Goal: Use online tool/utility: Utilize a website feature to perform a specific function

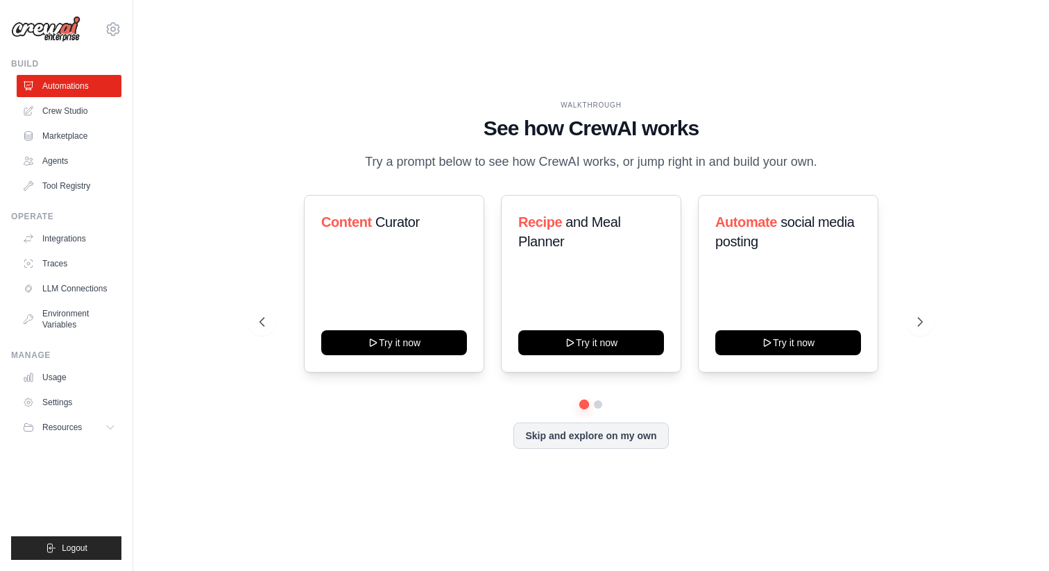
click at [208, 242] on div "WALKTHROUGH See how [PERSON_NAME] works Try a prompt below to see how [PERSON_N…" at bounding box center [590, 285] width 871 height 543
click at [921, 323] on icon at bounding box center [921, 322] width 14 height 14
click at [925, 321] on icon at bounding box center [921, 322] width 14 height 14
click at [62, 110] on link "Crew Studio" at bounding box center [70, 111] width 105 height 22
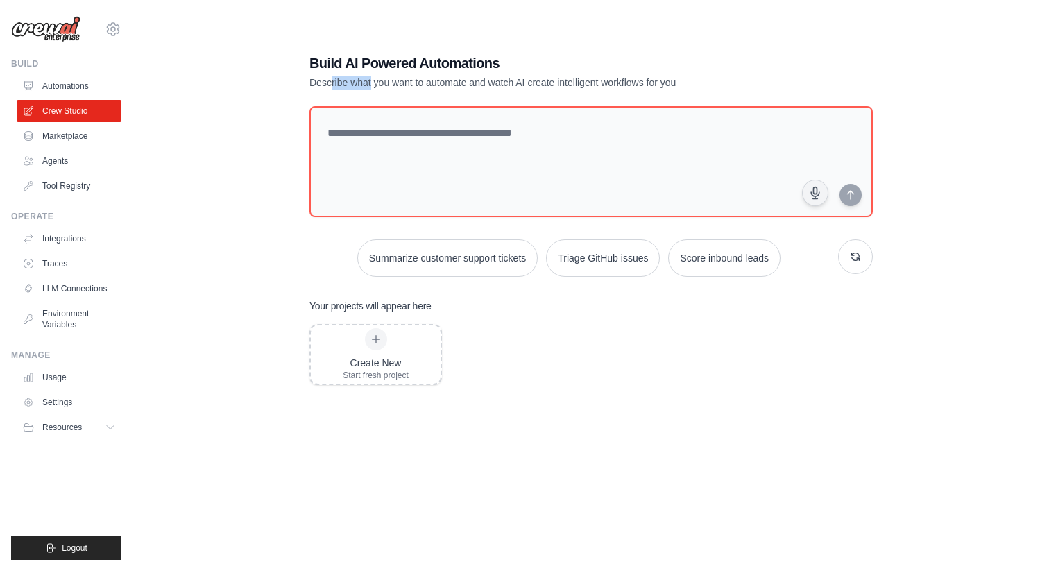
drag, startPoint x: 331, startPoint y: 80, endPoint x: 371, endPoint y: 83, distance: 39.7
click at [371, 83] on p "Describe what you want to automate and watch AI create intelligent workflows fo…" at bounding box center [542, 83] width 466 height 14
click at [254, 155] on div "Build AI Powered Automations Describe what you want to automate and watch AI cr…" at bounding box center [590, 299] width 871 height 571
click at [91, 139] on link "Marketplace" at bounding box center [70, 136] width 105 height 22
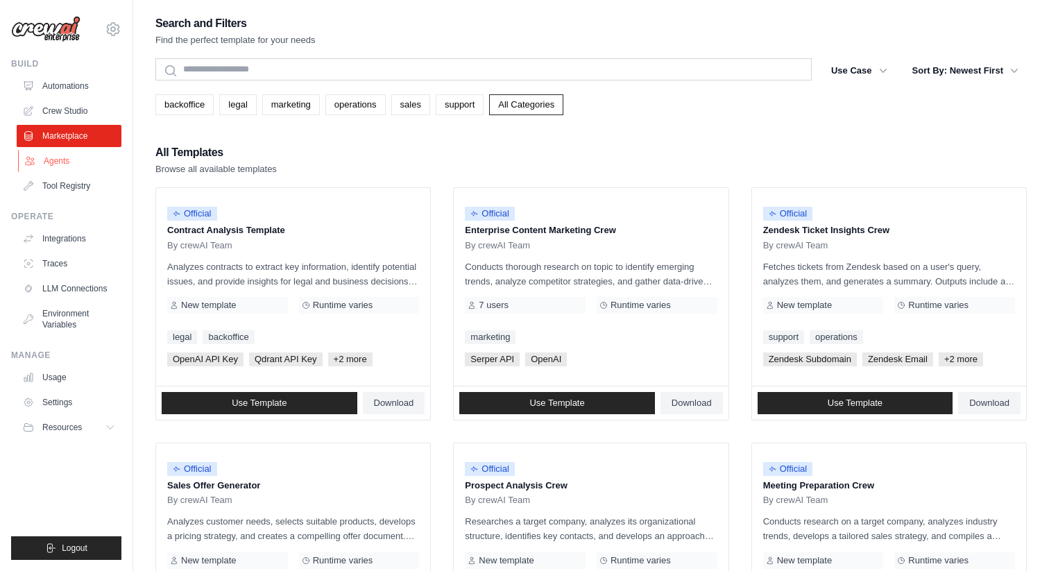
click at [60, 162] on link "Agents" at bounding box center [70, 161] width 105 height 22
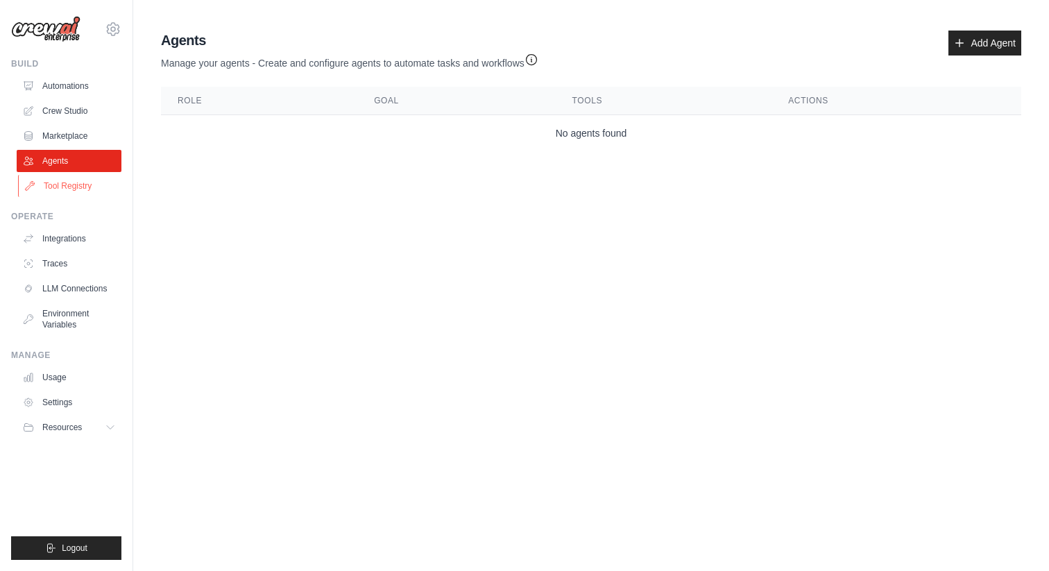
click at [80, 178] on link "Tool Registry" at bounding box center [70, 186] width 105 height 22
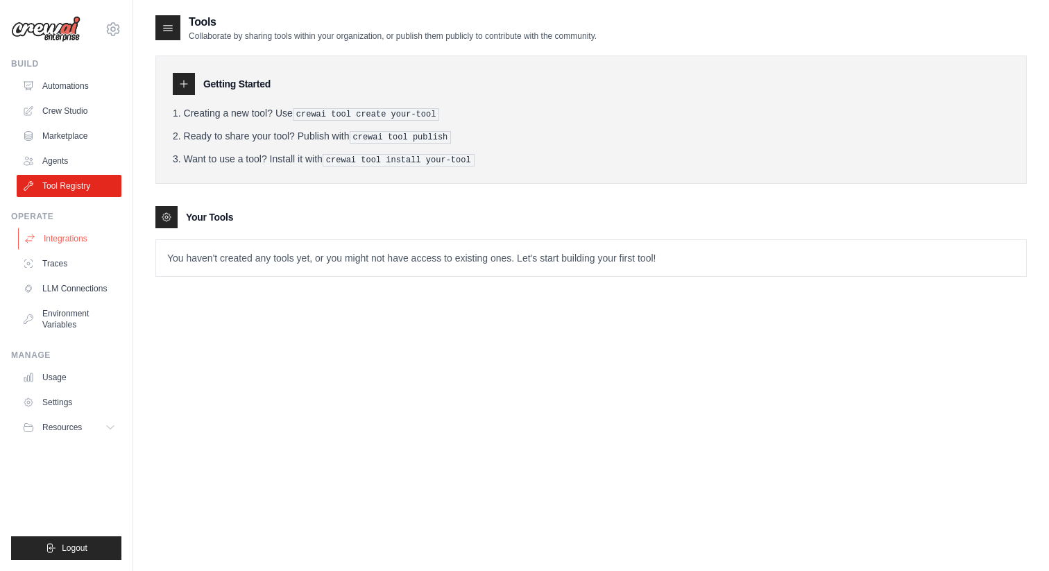
click at [52, 237] on link "Integrations" at bounding box center [70, 239] width 105 height 22
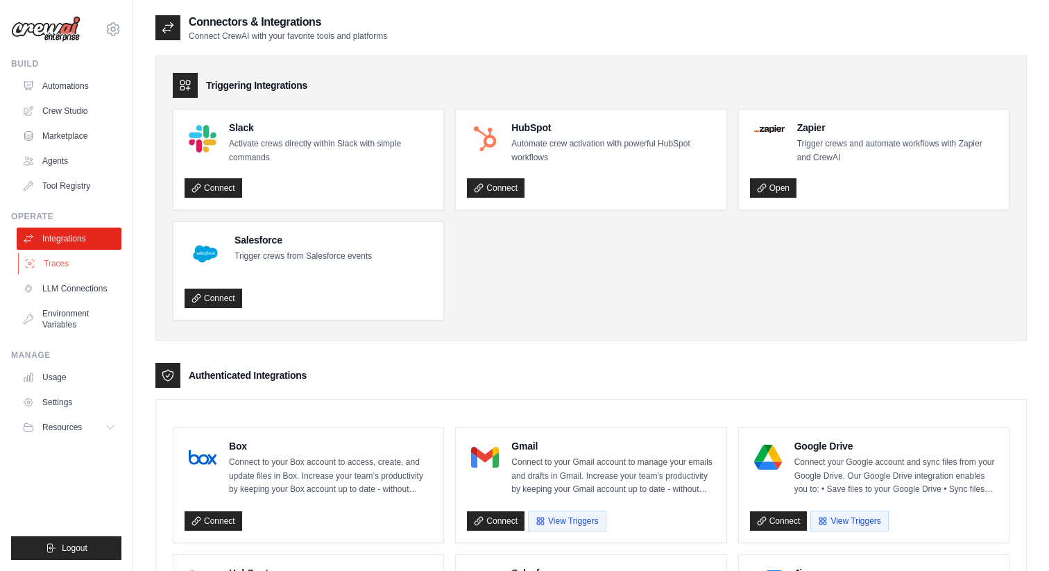
click at [69, 270] on link "Traces" at bounding box center [70, 264] width 105 height 22
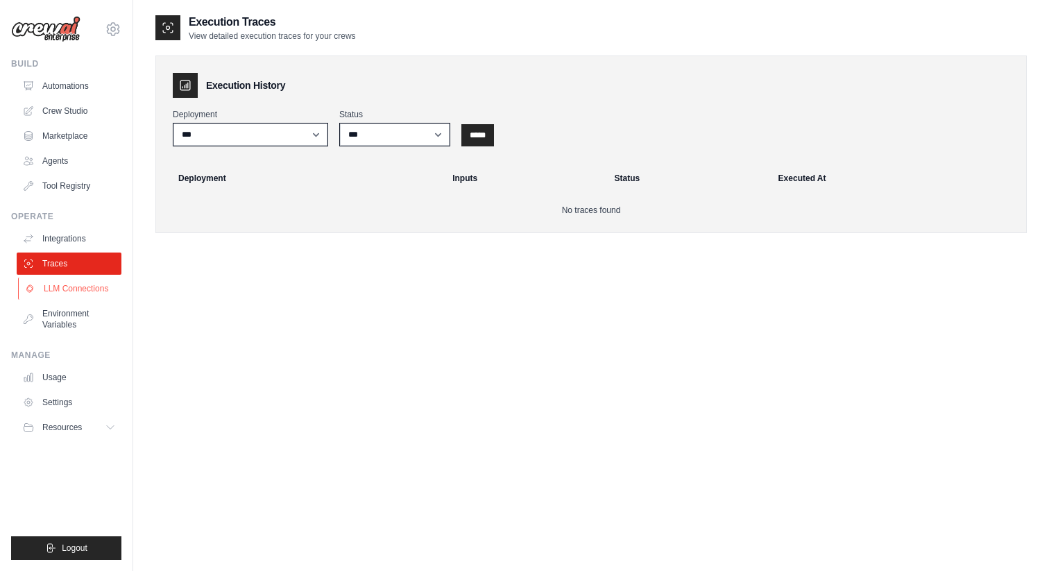
click at [69, 292] on link "LLM Connections" at bounding box center [70, 289] width 105 height 22
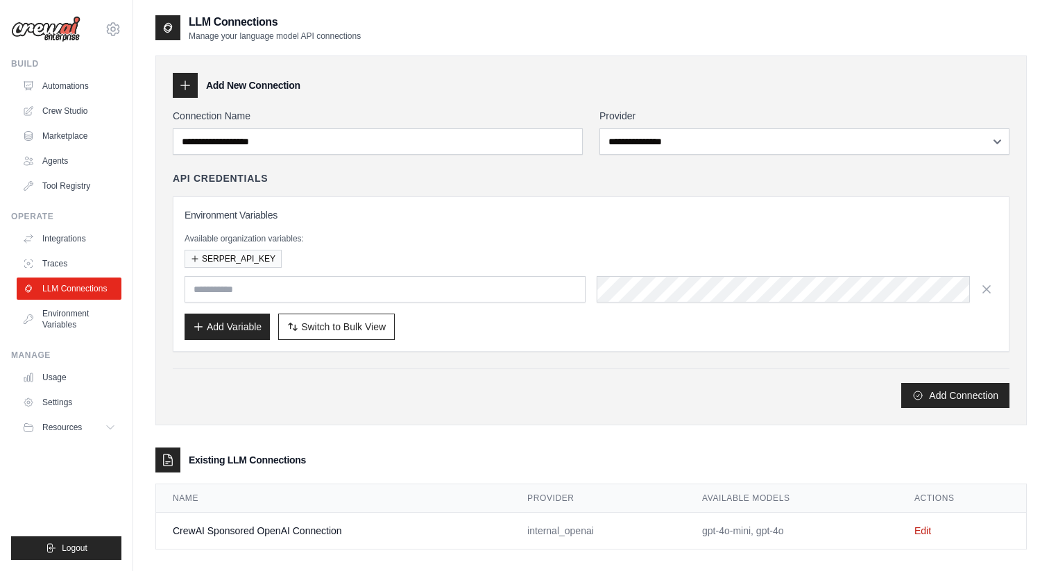
scroll to position [28, 0]
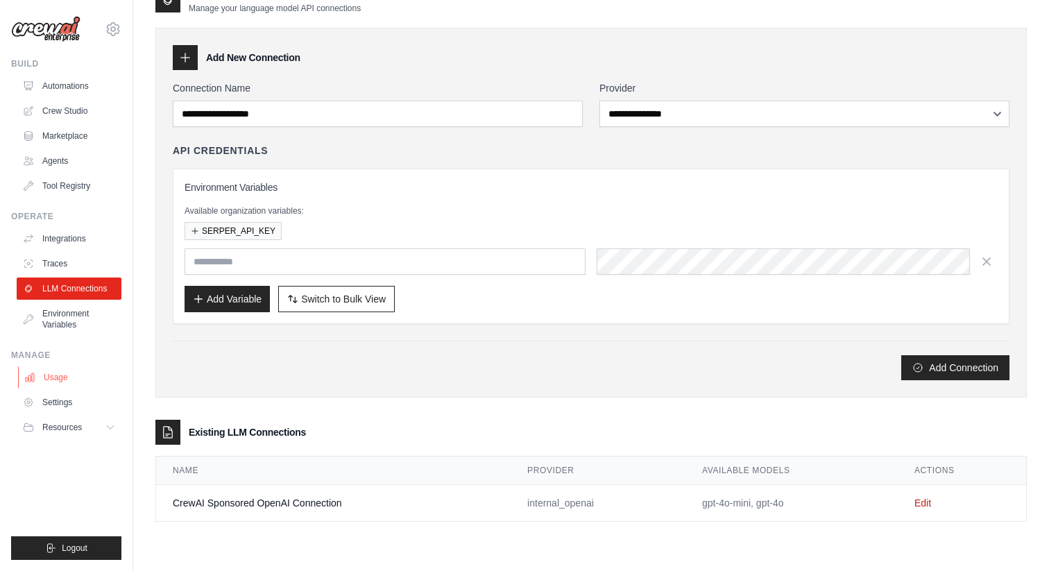
click at [60, 373] on link "Usage" at bounding box center [70, 377] width 105 height 22
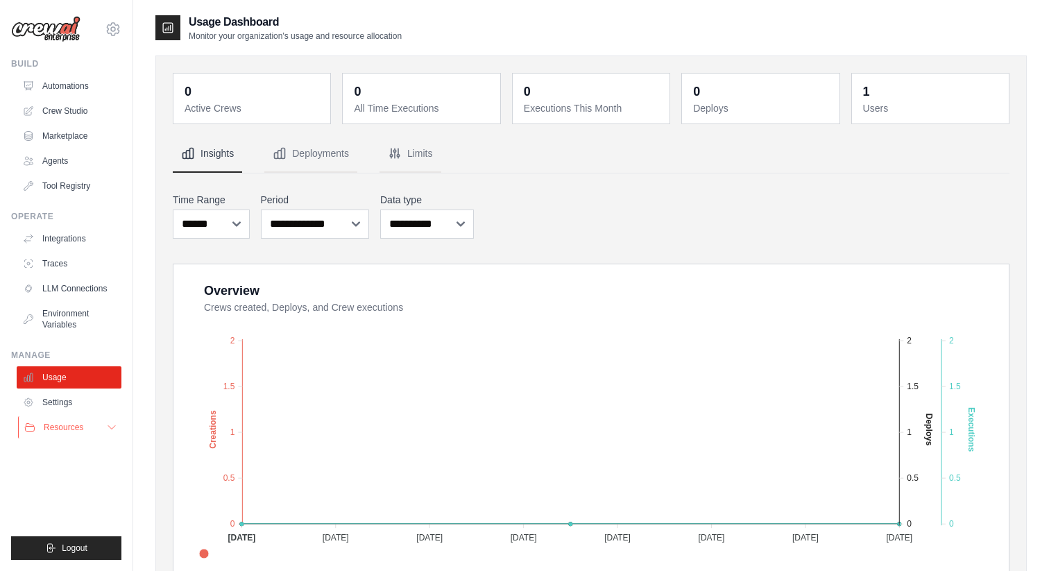
click at [65, 430] on span "Resources" at bounding box center [64, 427] width 40 height 11
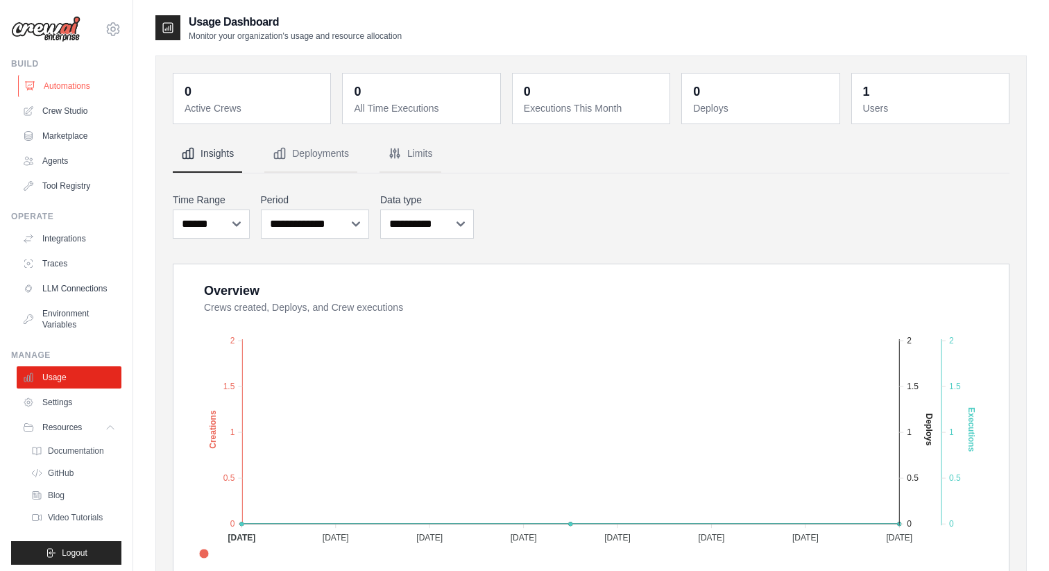
click at [81, 89] on link "Automations" at bounding box center [70, 86] width 105 height 22
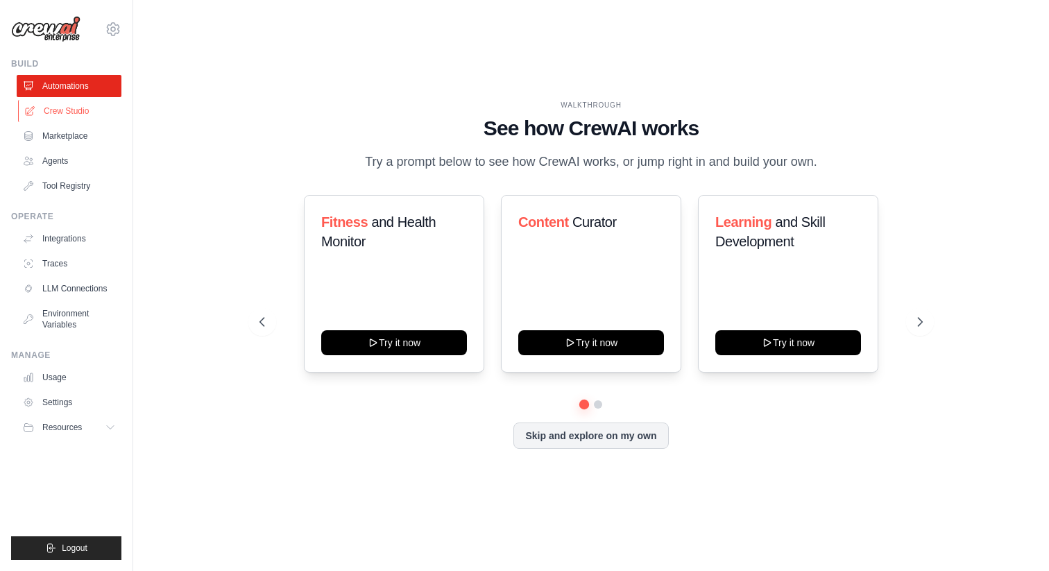
click at [78, 118] on link "Crew Studio" at bounding box center [70, 111] width 105 height 22
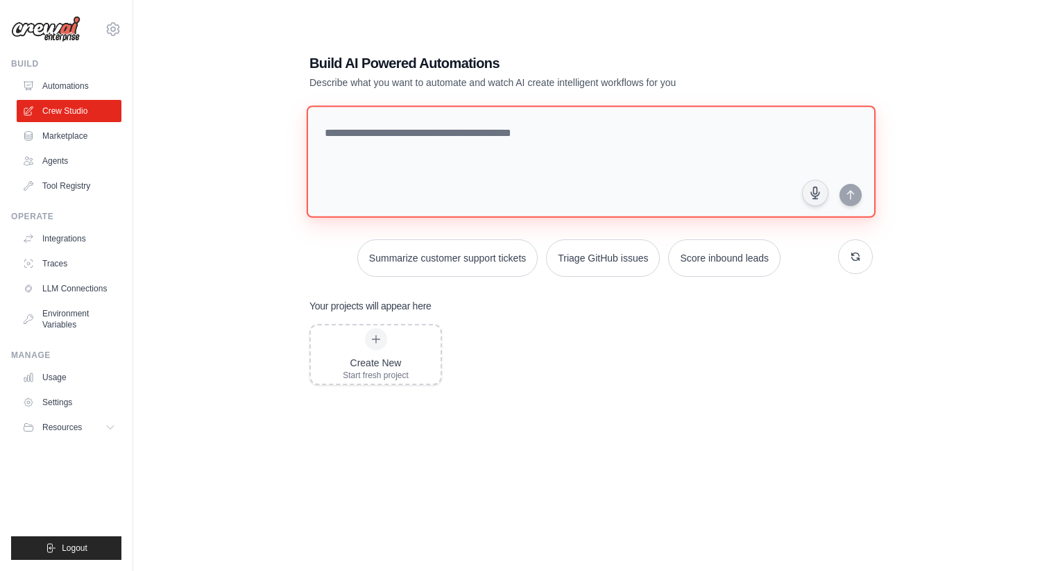
click at [478, 139] on textarea at bounding box center [591, 161] width 569 height 112
click at [466, 262] on button "Summarize customer support tickets" at bounding box center [447, 257] width 180 height 37
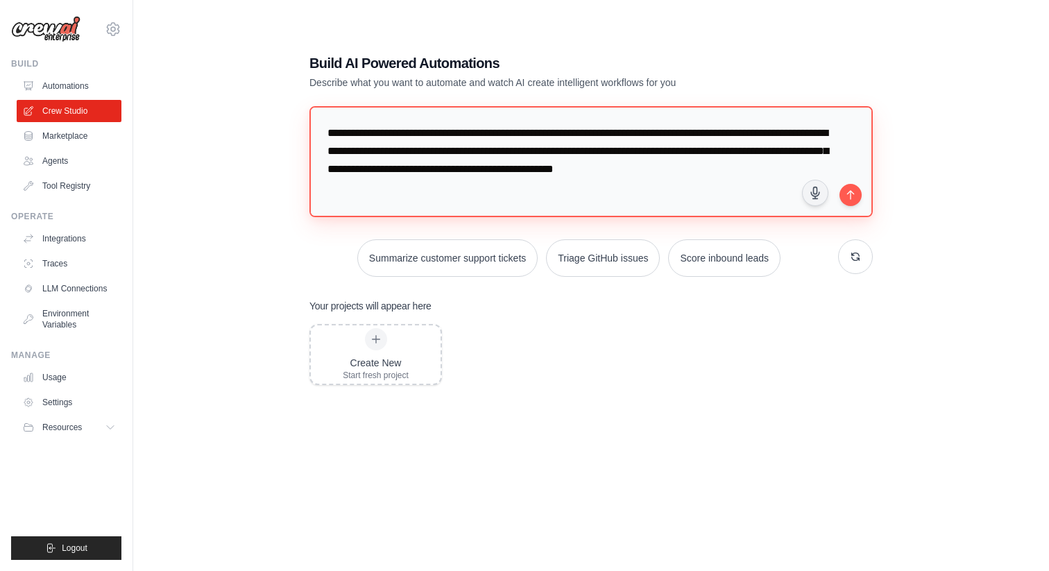
click at [749, 187] on textarea "**********" at bounding box center [590, 161] width 563 height 111
click at [853, 194] on icon "submit" at bounding box center [850, 194] width 11 height 11
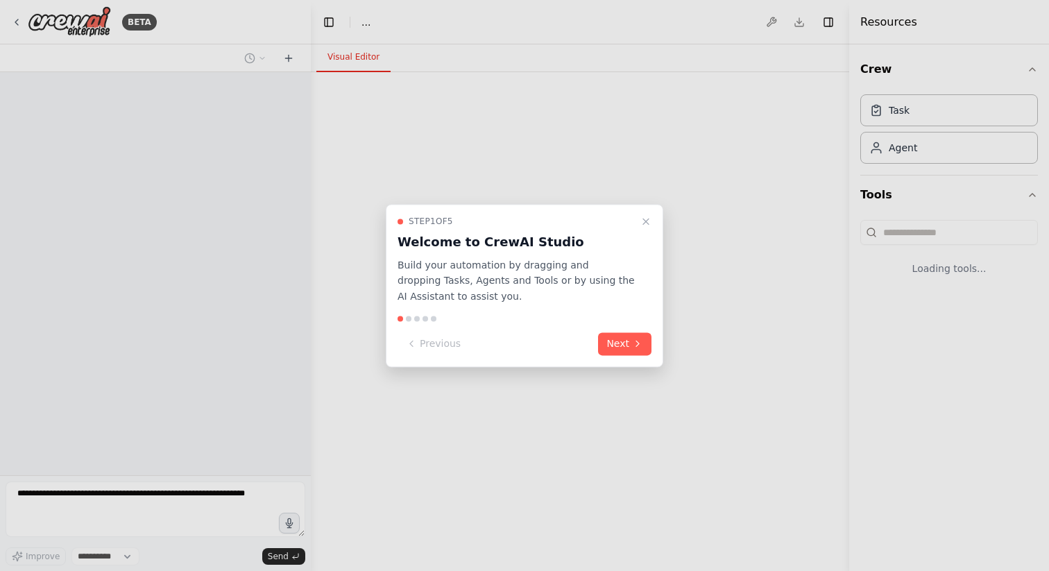
select select "****"
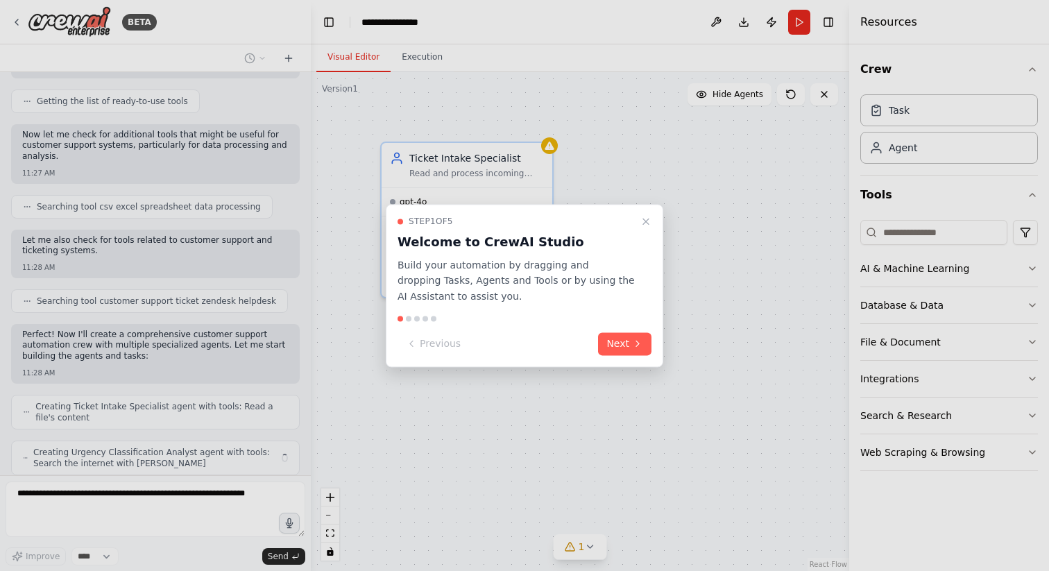
scroll to position [228, 0]
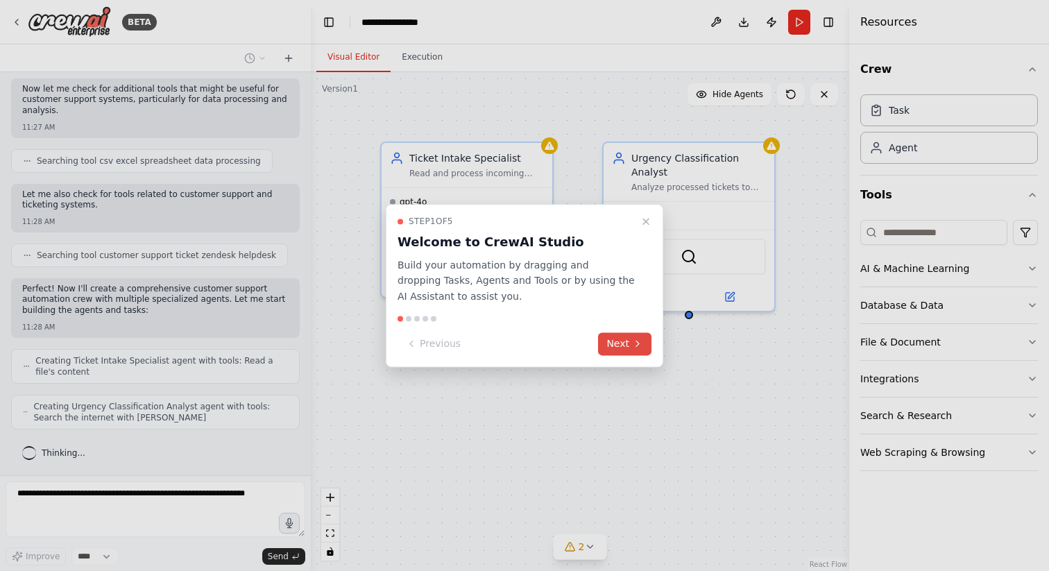
click at [616, 340] on button "Next" at bounding box center [624, 343] width 53 height 23
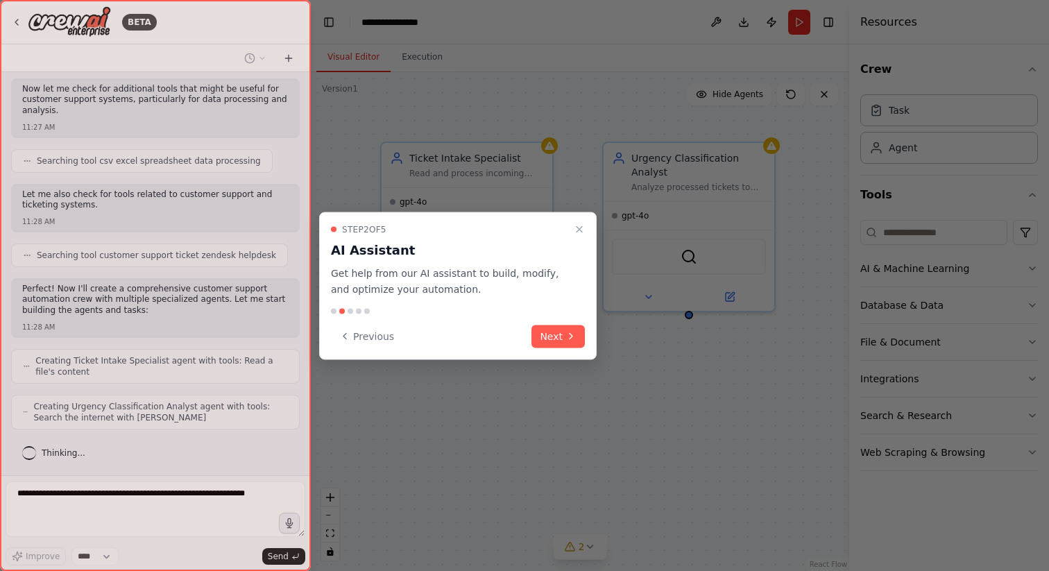
scroll to position [262, 0]
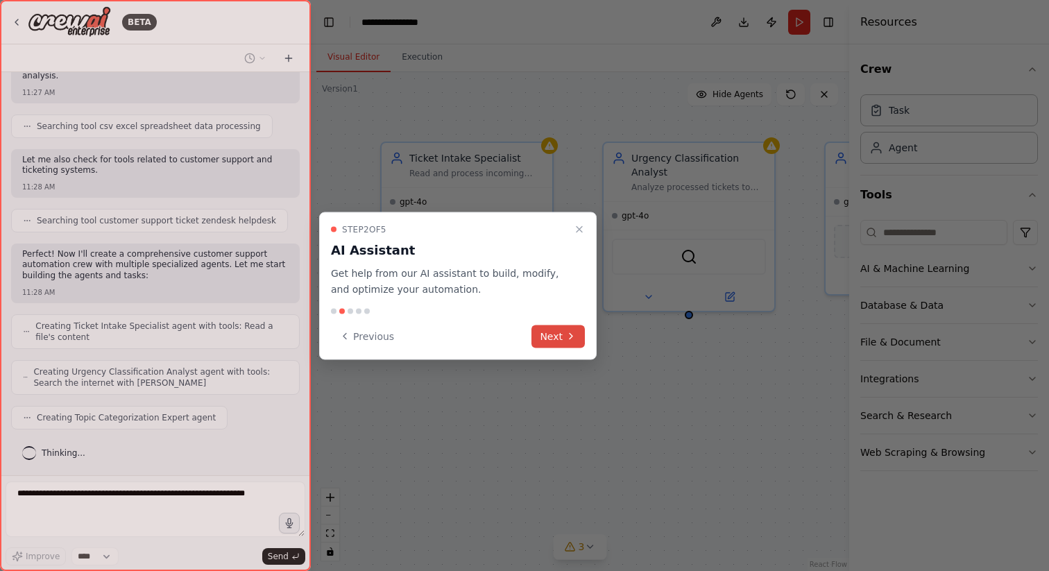
click at [560, 332] on button "Next" at bounding box center [557, 336] width 53 height 23
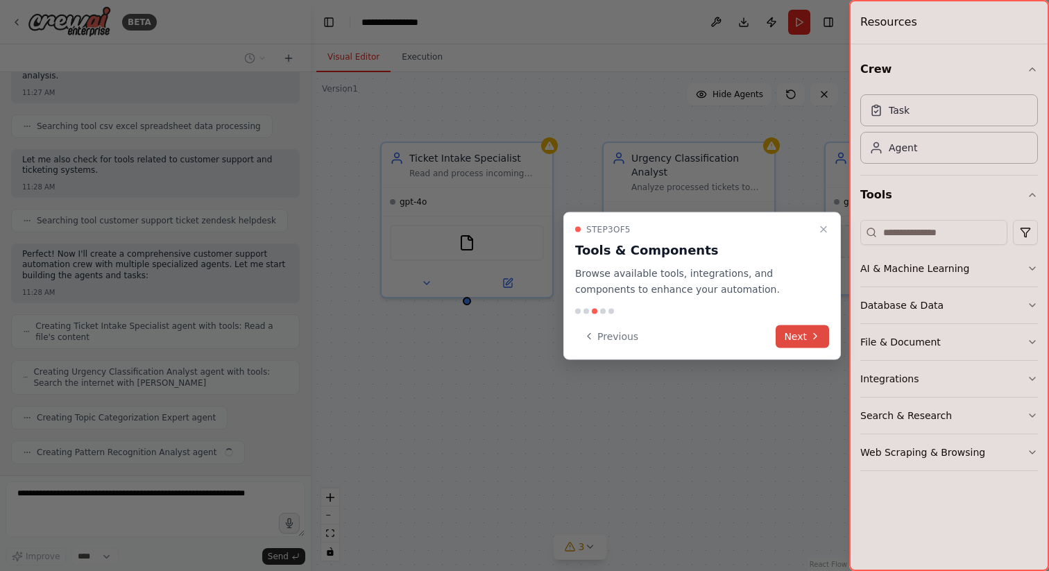
scroll to position [297, 0]
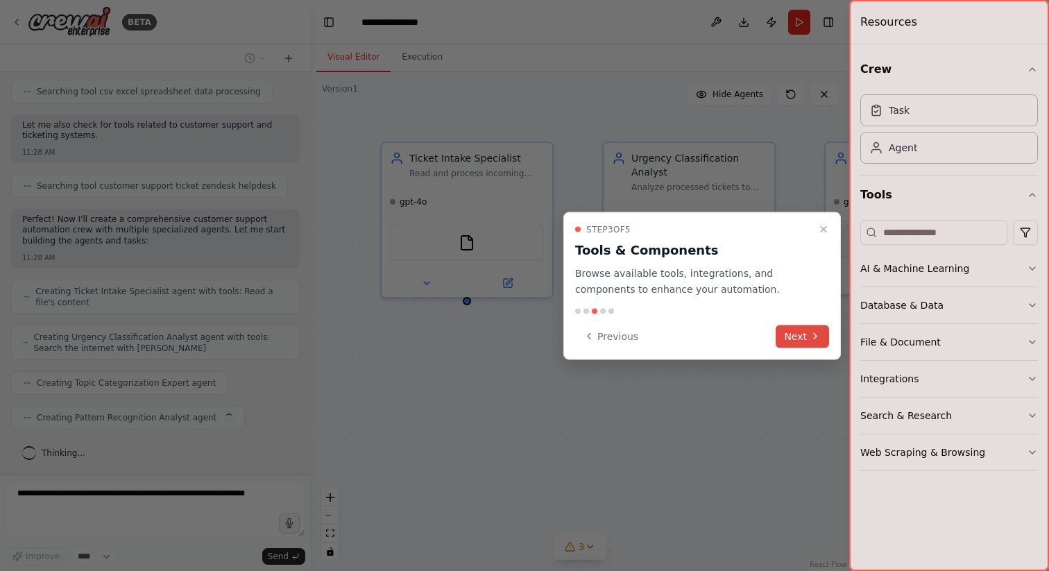
click at [804, 339] on button "Next" at bounding box center [802, 336] width 53 height 23
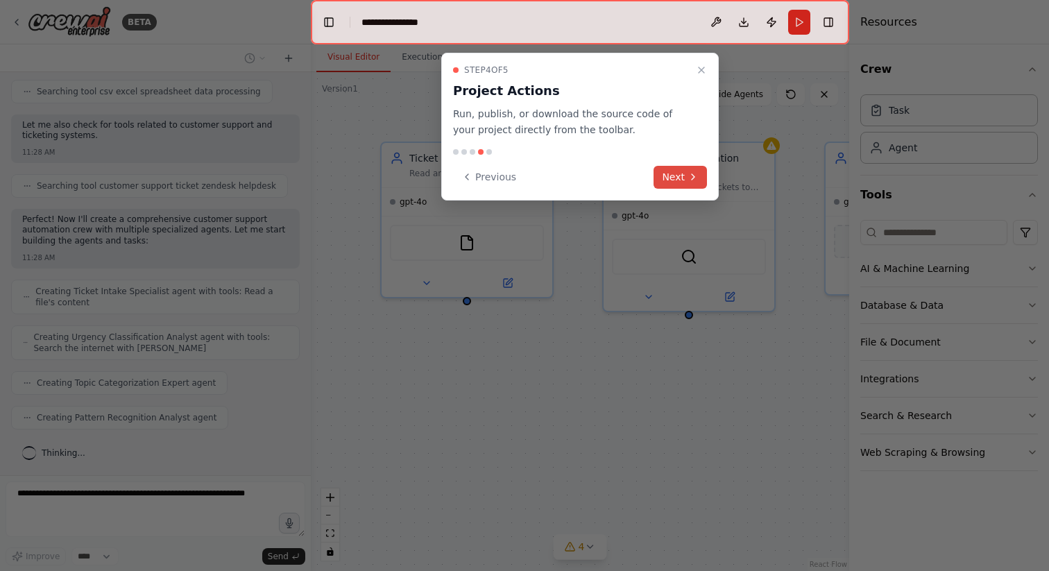
click at [681, 175] on button "Next" at bounding box center [680, 177] width 53 height 23
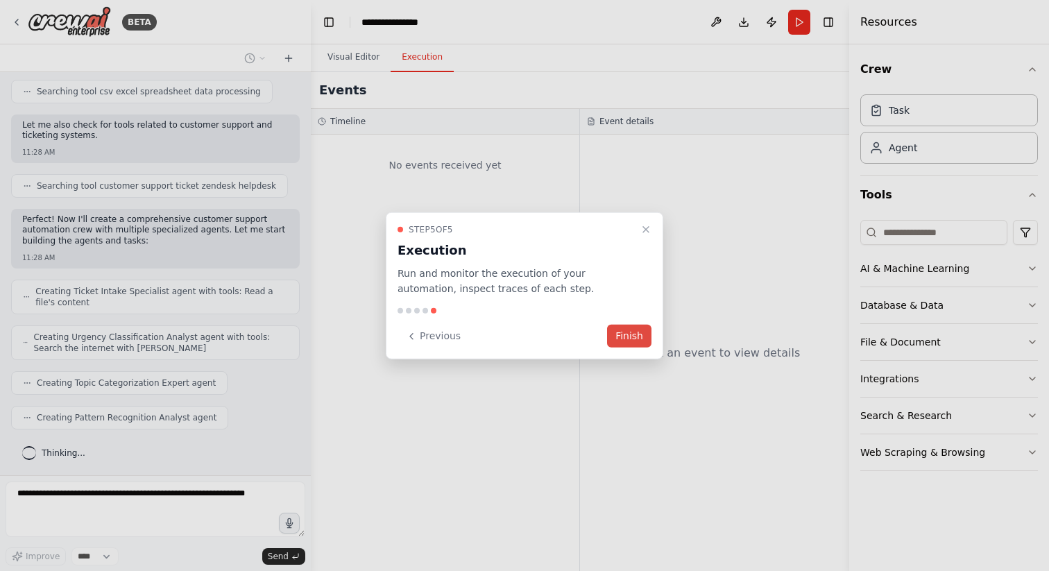
click at [634, 334] on button "Finish" at bounding box center [629, 336] width 44 height 23
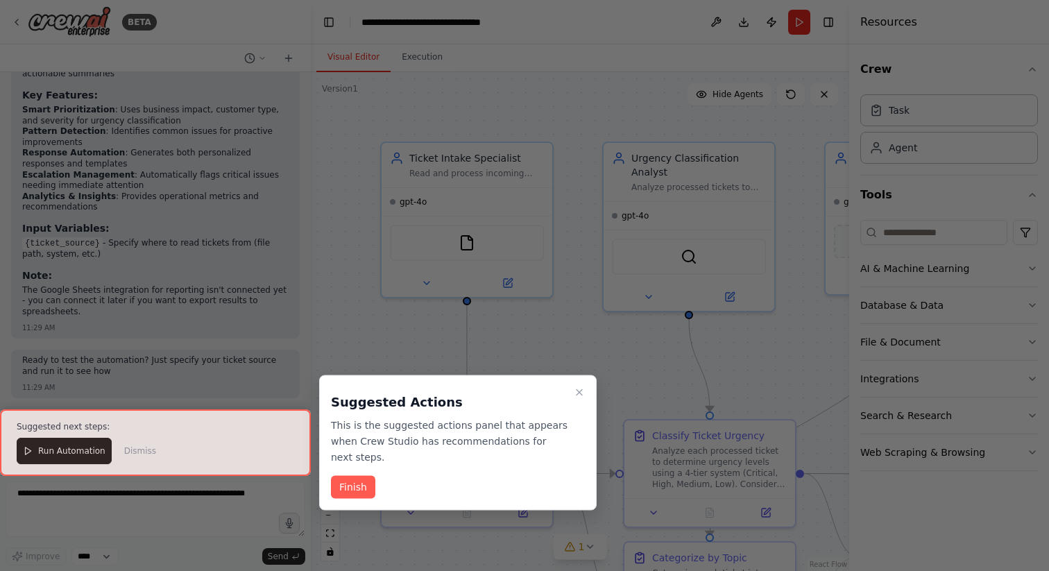
scroll to position [1399, 0]
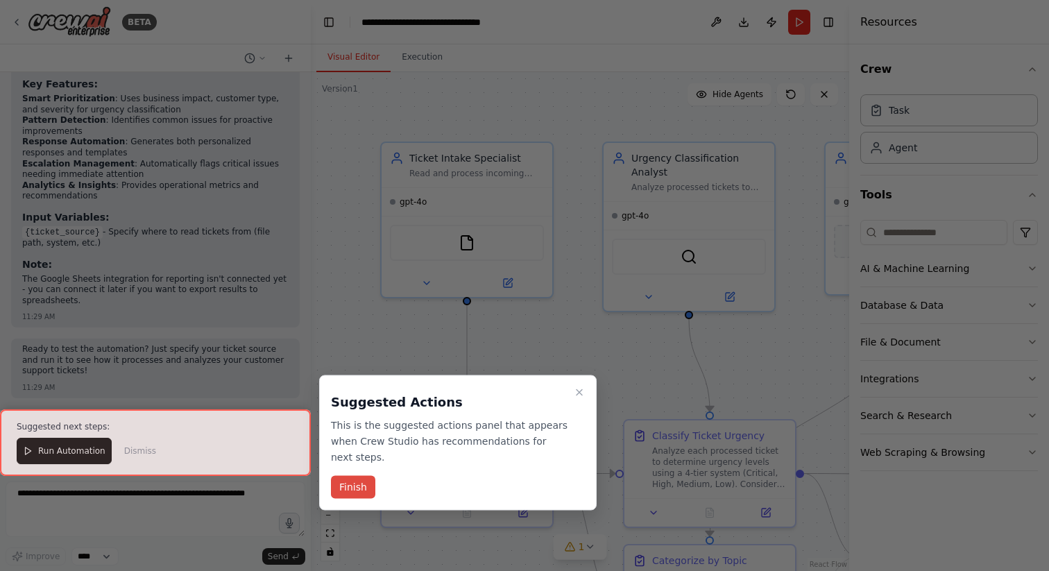
click at [343, 487] on button "Finish" at bounding box center [353, 487] width 44 height 23
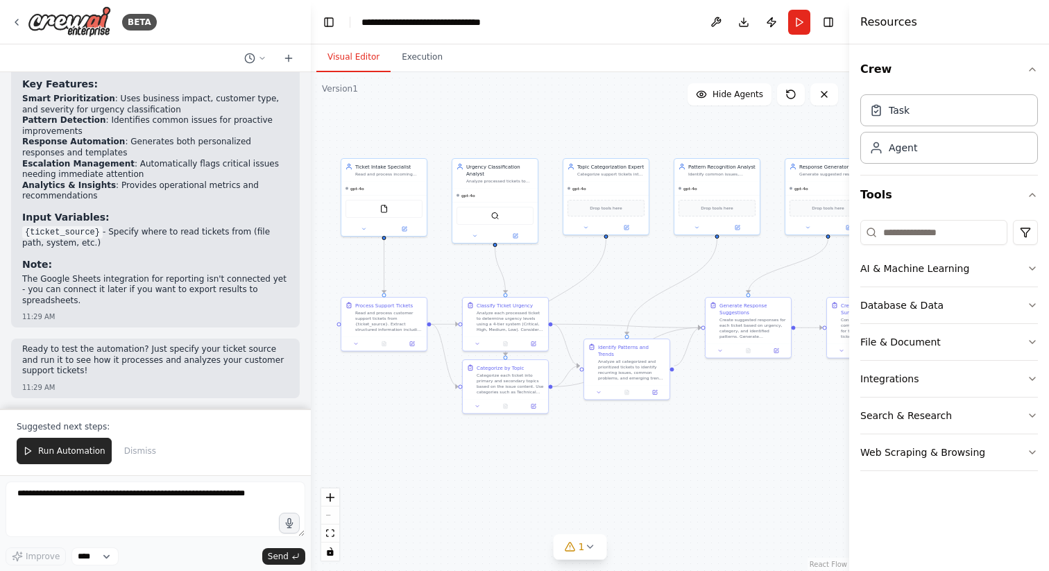
drag, startPoint x: 520, startPoint y: 367, endPoint x: 428, endPoint y: 274, distance: 130.5
click at [428, 274] on div ".deletable-edge-delete-btn { width: 20px; height: 20px; border: 0px solid #ffff…" at bounding box center [580, 321] width 538 height 499
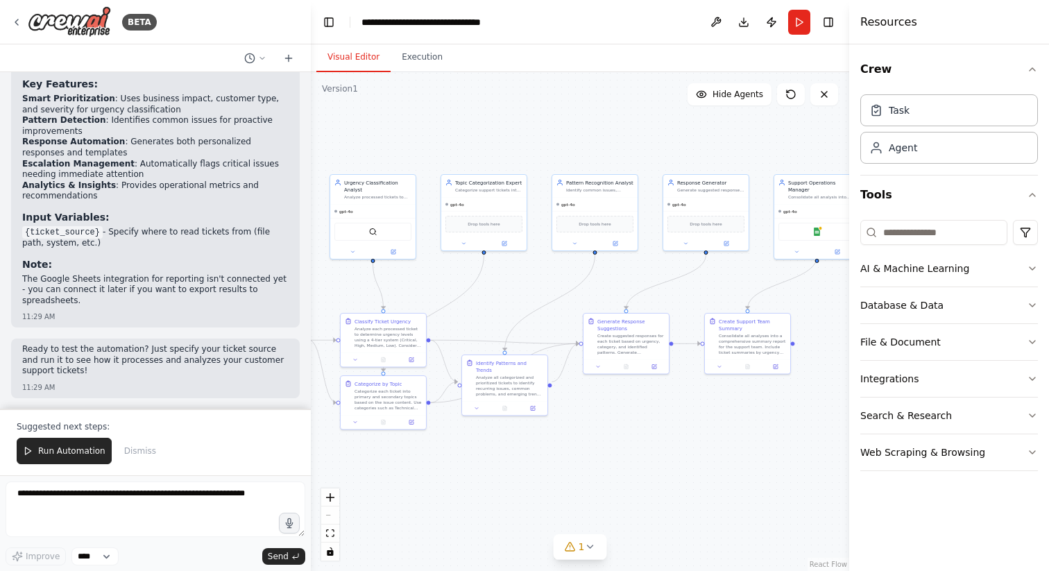
drag, startPoint x: 428, startPoint y: 274, endPoint x: 305, endPoint y: 288, distance: 123.6
click at [305, 289] on div "BETA Create a crew that automatically reads through customer support tickets, c…" at bounding box center [524, 285] width 1049 height 571
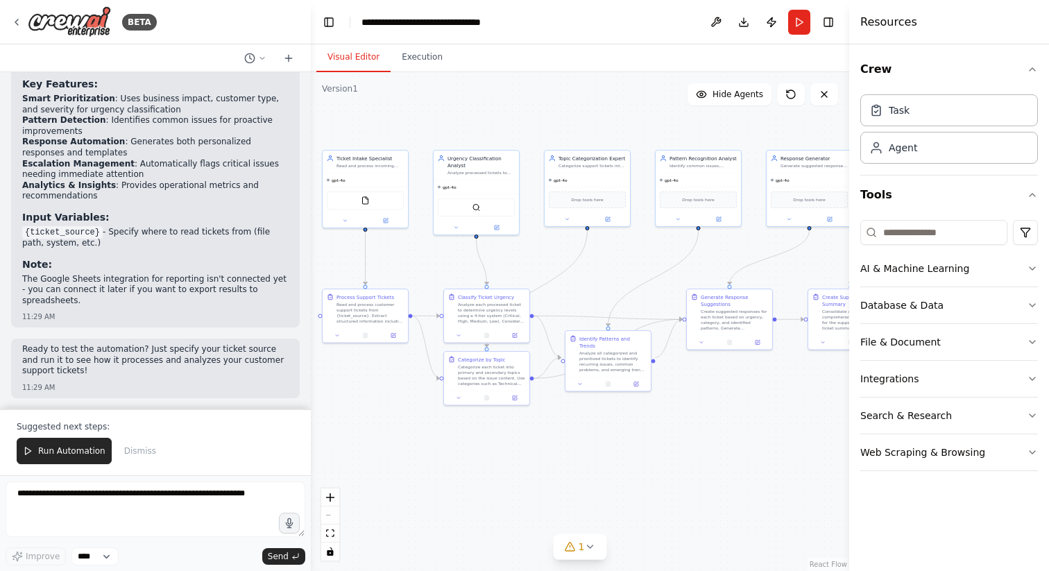
drag, startPoint x: 663, startPoint y: 442, endPoint x: 769, endPoint y: 419, distance: 109.3
click at [769, 419] on div ".deletable-edge-delete-btn { width: 20px; height: 20px; border: 0px solid #ffff…" at bounding box center [580, 321] width 538 height 499
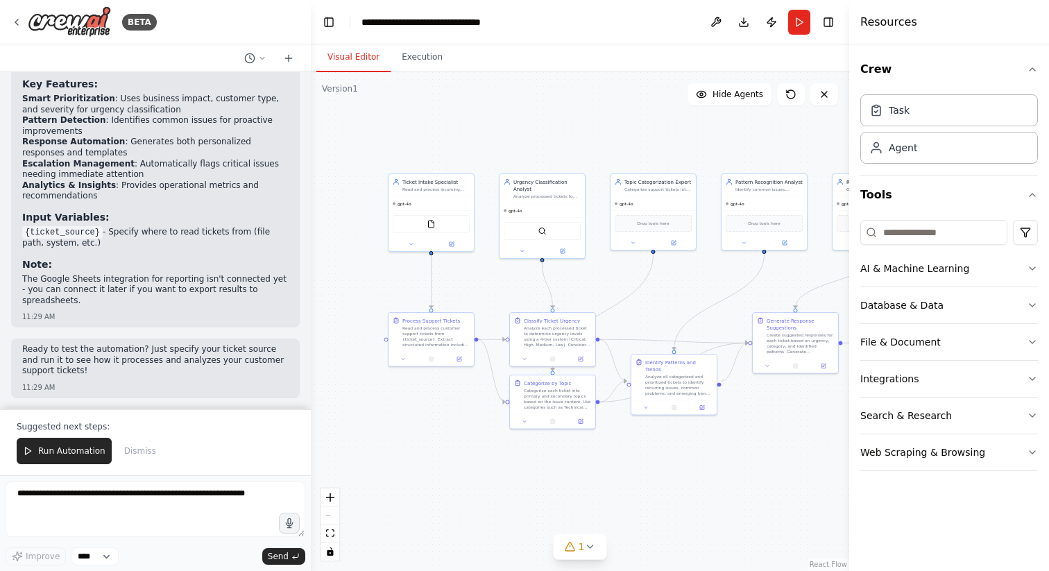
drag, startPoint x: 386, startPoint y: 395, endPoint x: 452, endPoint y: 419, distance: 70.0
click at [452, 419] on div ".deletable-edge-delete-btn { width: 20px; height: 20px; border: 0px solid #ffff…" at bounding box center [580, 321] width 538 height 499
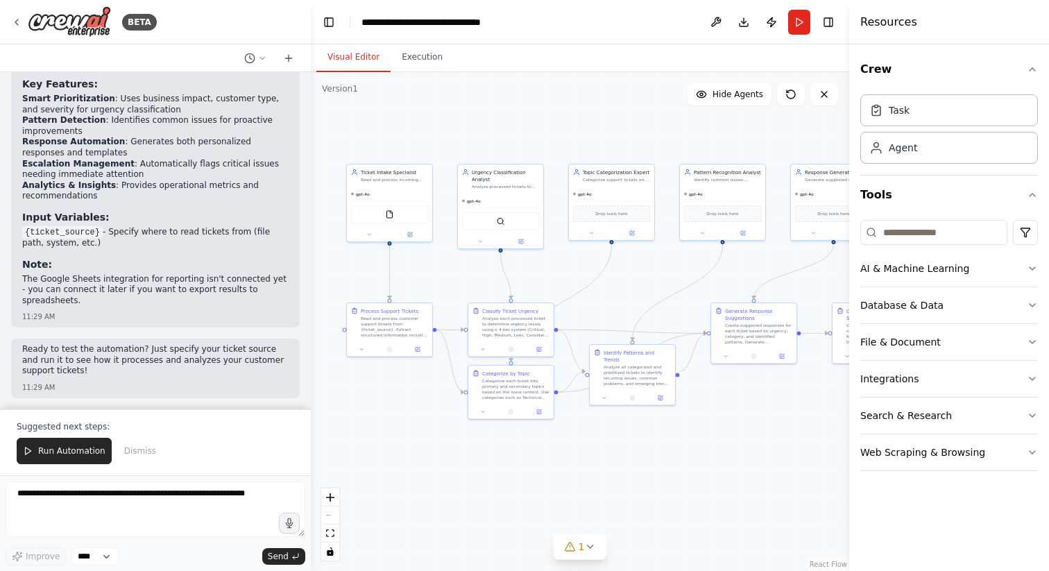
drag, startPoint x: 751, startPoint y: 408, endPoint x: 706, endPoint y: 398, distance: 45.6
click at [706, 398] on div ".deletable-edge-delete-btn { width: 20px; height: 20px; border: 0px solid #ffff…" at bounding box center [580, 321] width 538 height 499
click at [903, 271] on div "AI & Machine Learning" at bounding box center [914, 269] width 109 height 14
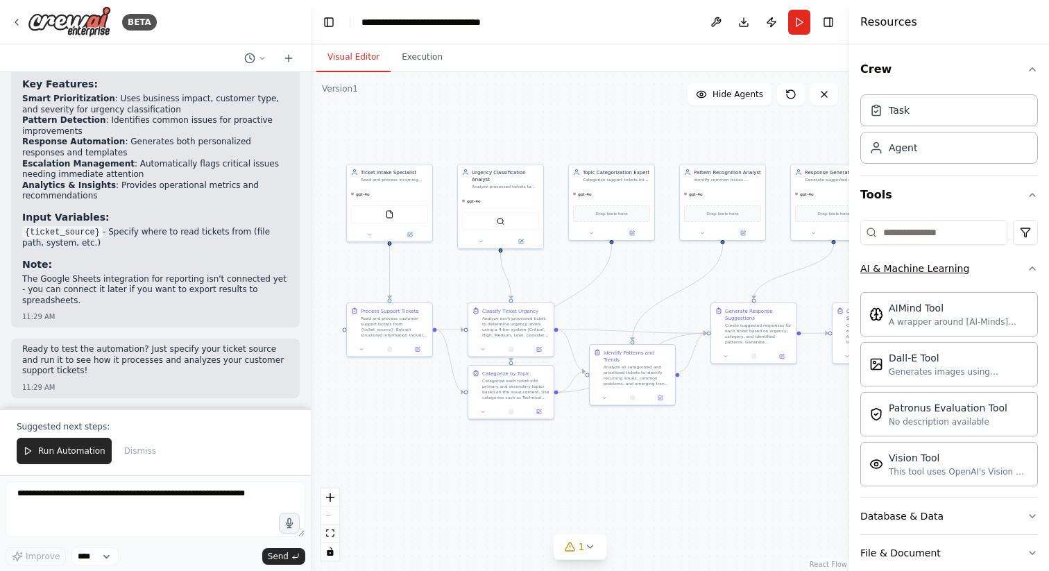
click at [985, 268] on button "AI & Machine Learning" at bounding box center [949, 268] width 178 height 36
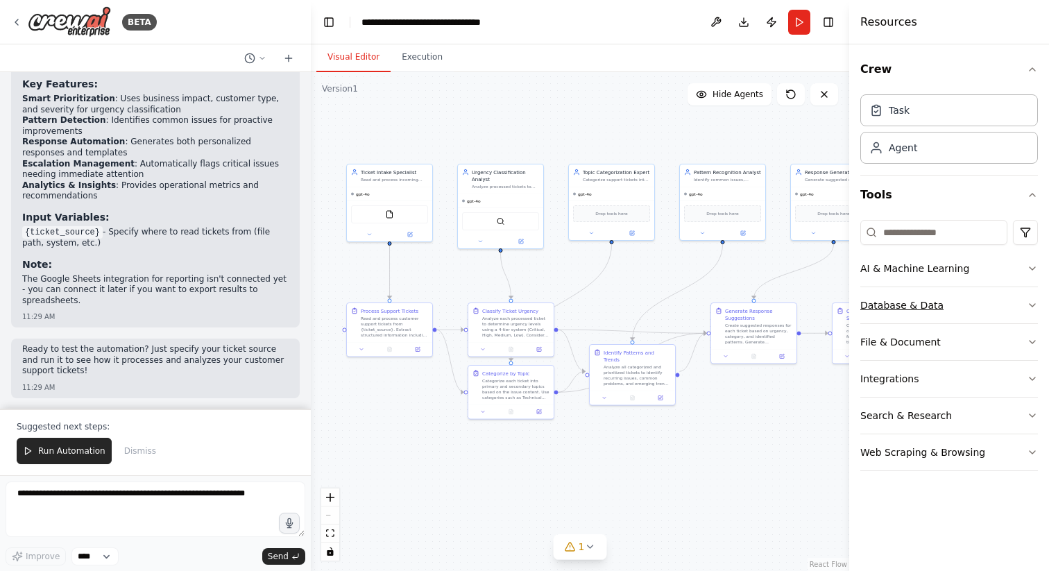
click at [965, 310] on button "Database & Data" at bounding box center [949, 305] width 178 height 36
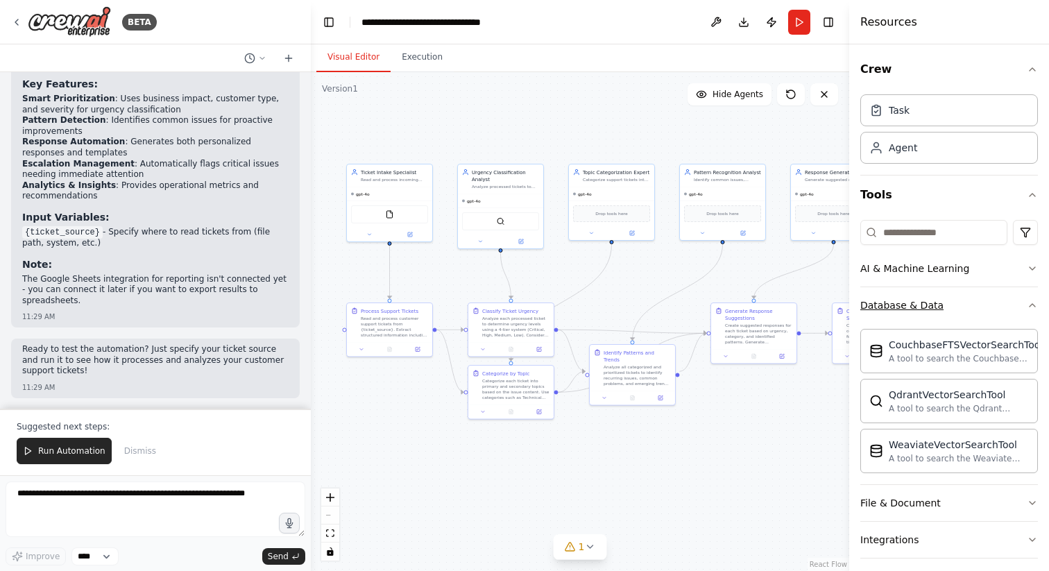
click at [965, 309] on button "Database & Data" at bounding box center [949, 305] width 178 height 36
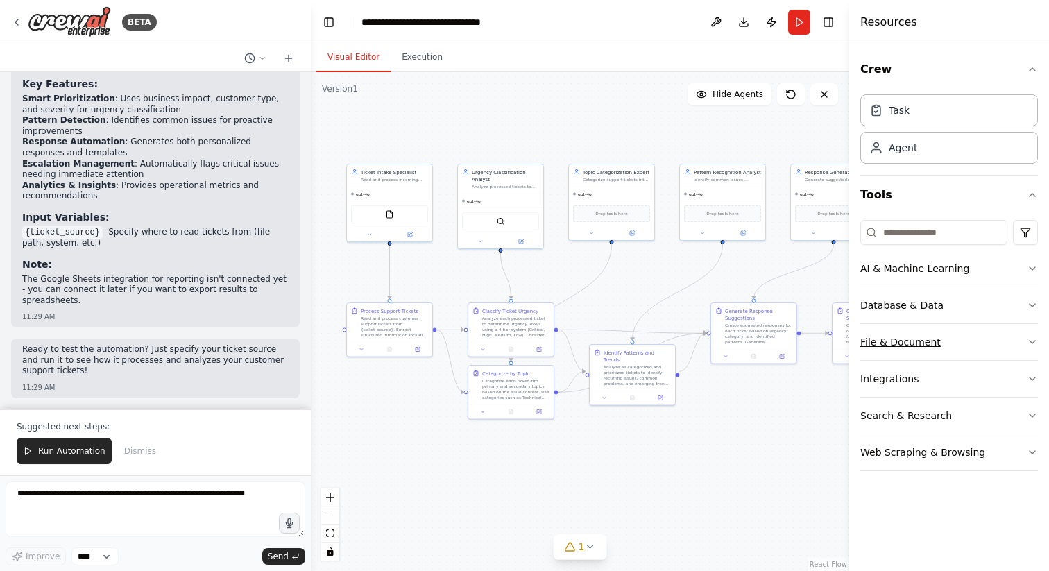
click at [964, 334] on button "File & Document" at bounding box center [949, 342] width 178 height 36
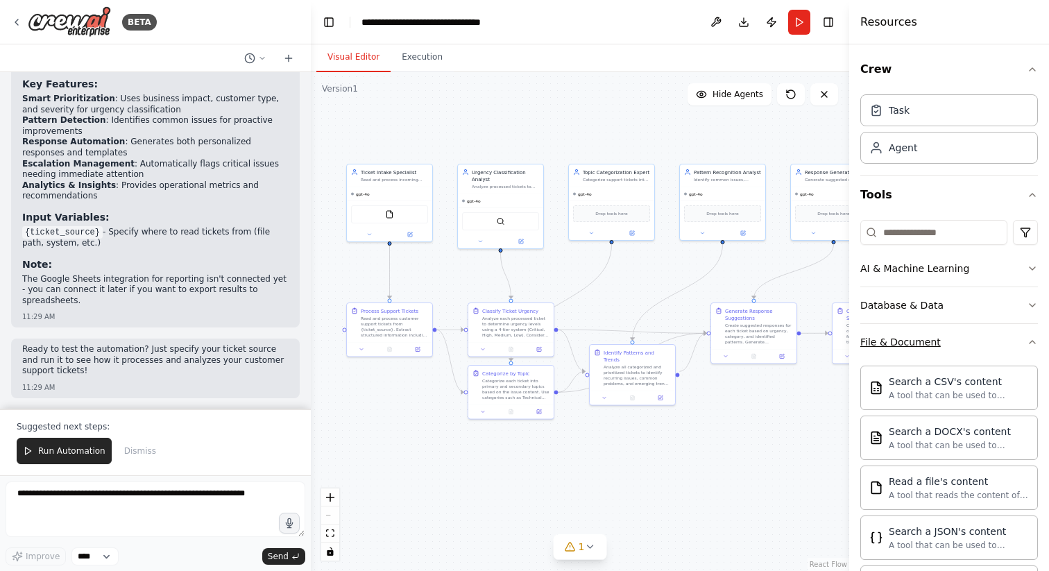
click at [964, 334] on button "File & Document" at bounding box center [949, 342] width 178 height 36
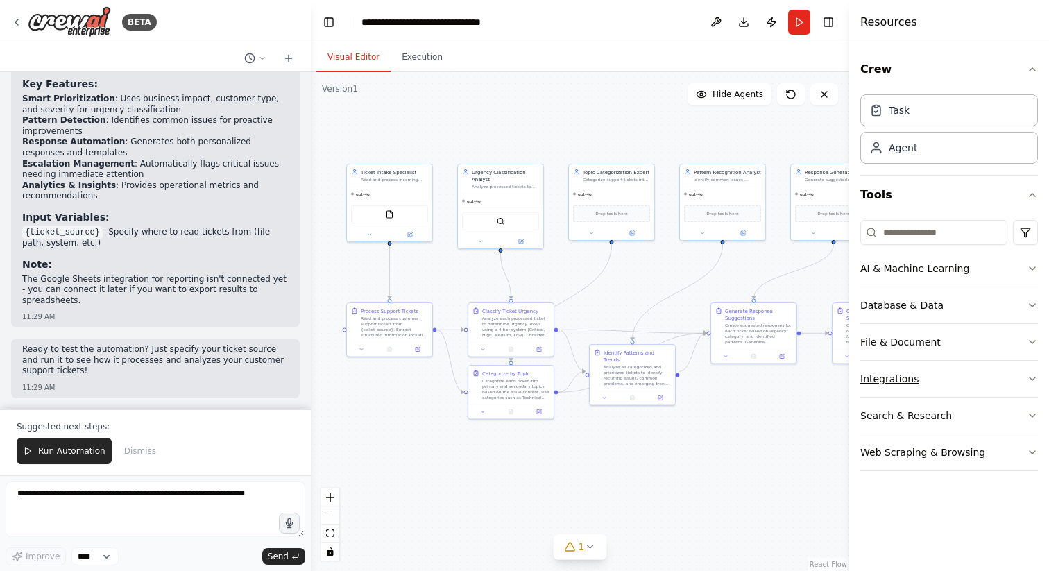
click at [955, 385] on button "Integrations" at bounding box center [949, 379] width 178 height 36
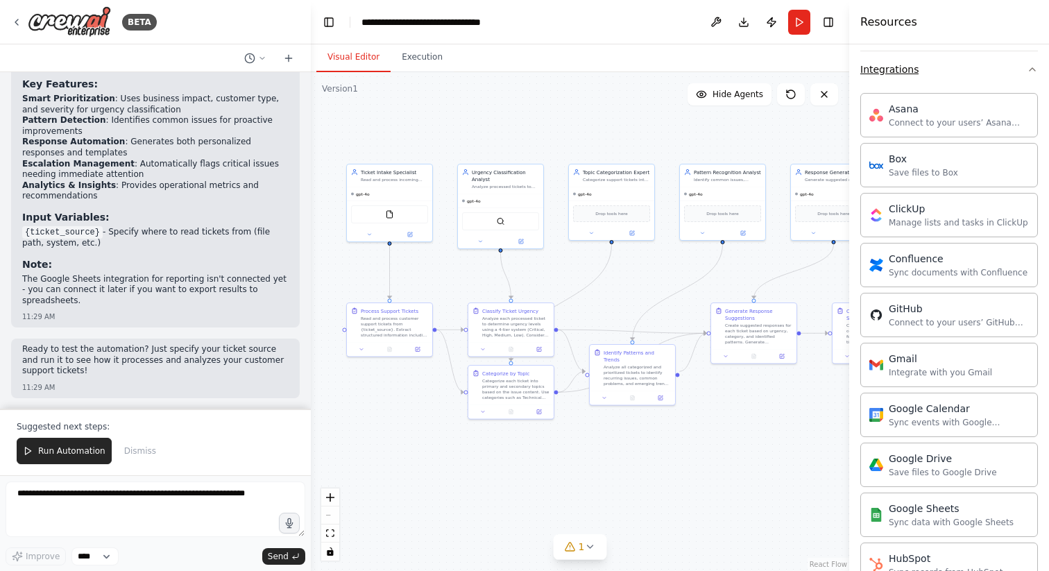
scroll to position [178, 0]
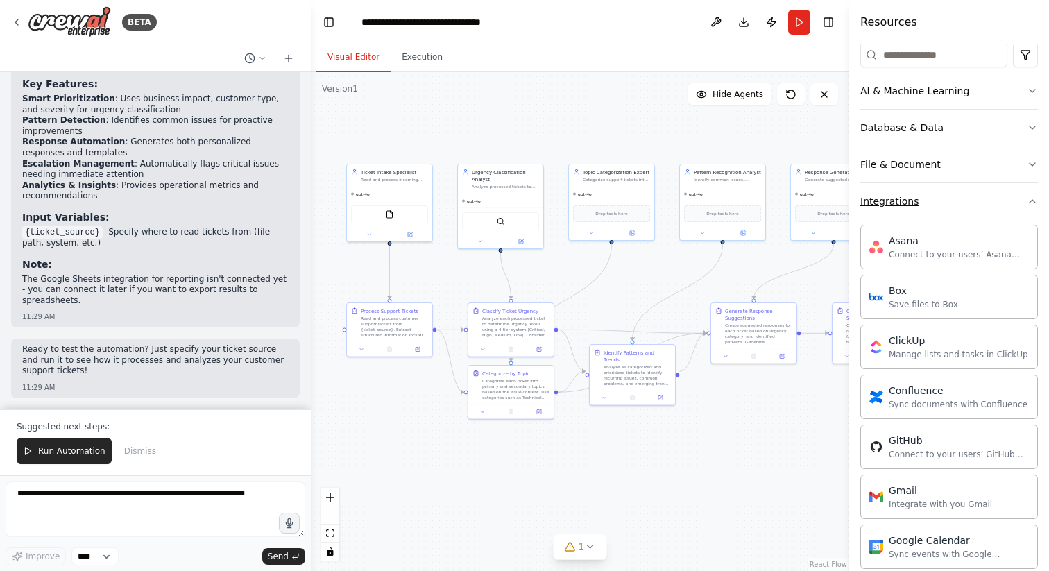
click at [969, 215] on button "Integrations" at bounding box center [949, 201] width 178 height 36
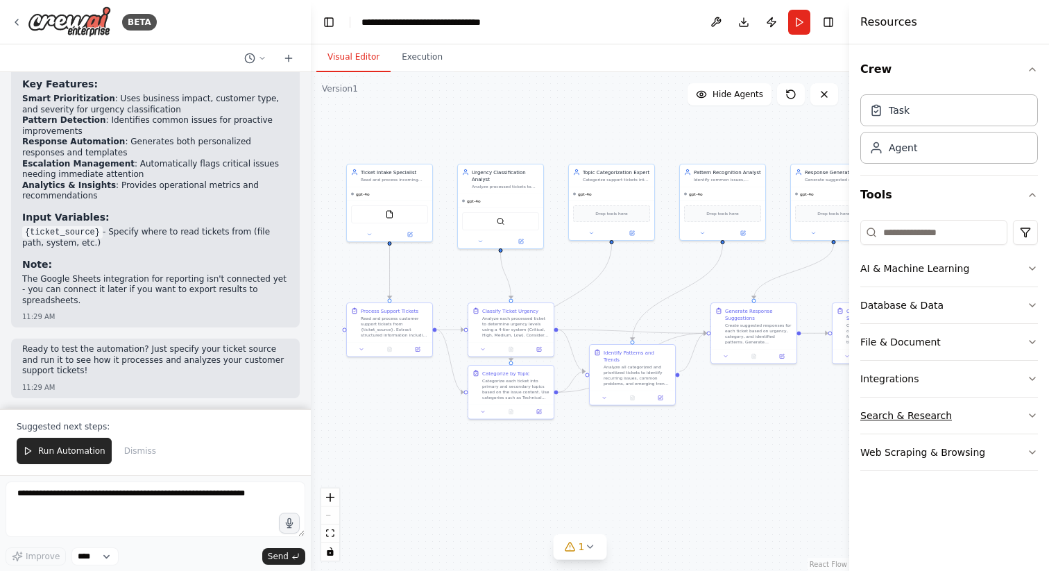
click at [964, 417] on button "Search & Research" at bounding box center [949, 416] width 178 height 36
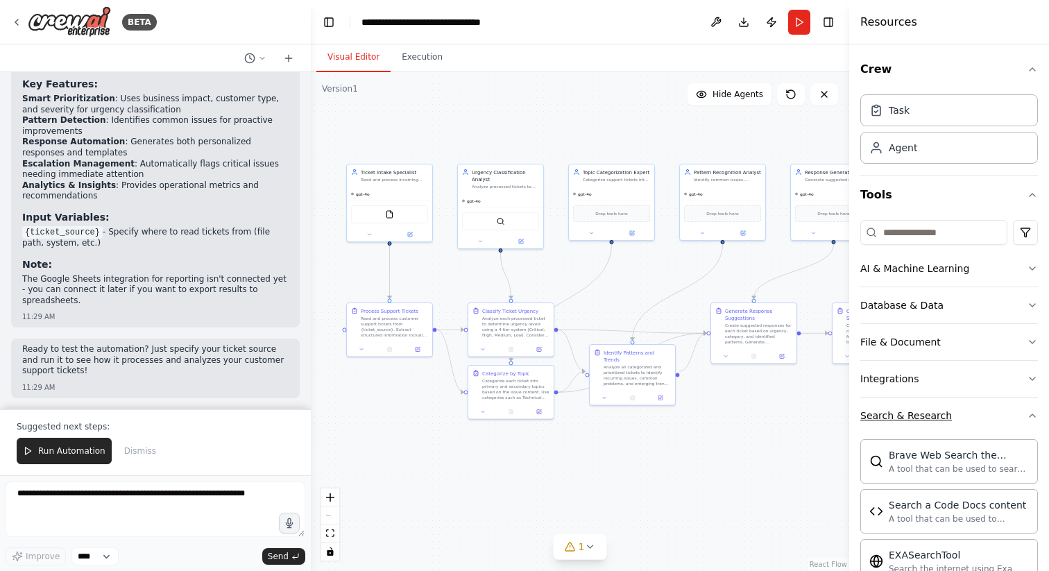
click at [964, 417] on button "Search & Research" at bounding box center [949, 416] width 178 height 36
